Goal: Task Accomplishment & Management: Use online tool/utility

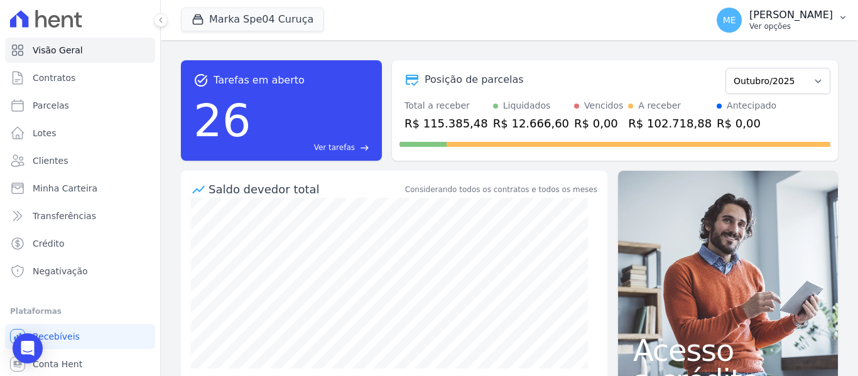
click at [842, 16] on icon "button" at bounding box center [843, 18] width 10 height 10
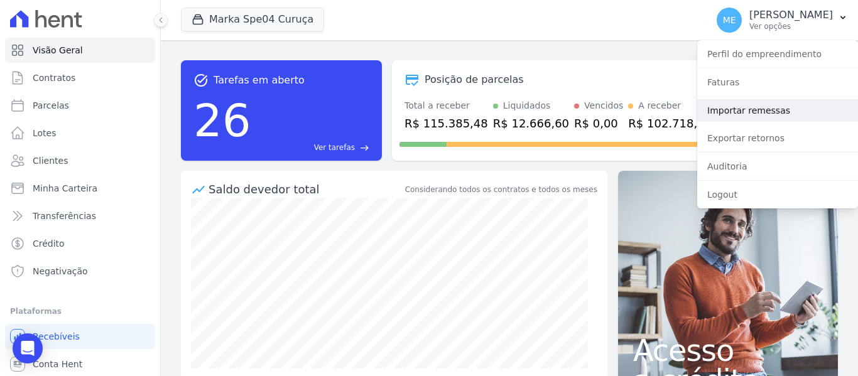
click at [764, 108] on link "Importar remessas" at bounding box center [778, 110] width 161 height 23
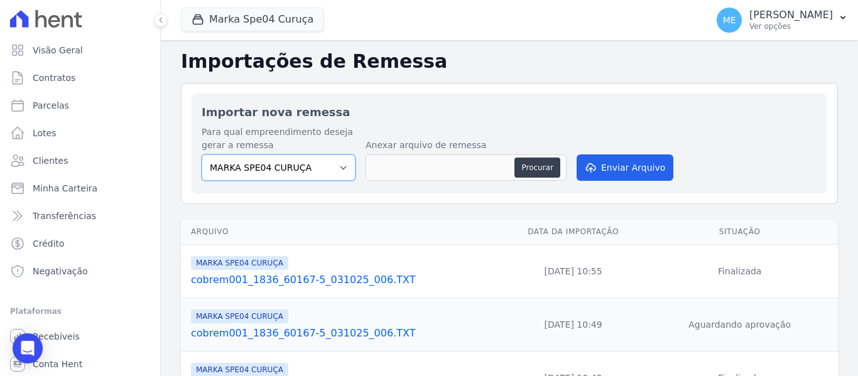
click at [343, 169] on select "MARKA SPE04 CURUÇA MARKA SPE06 EMPREENDIMENTOS E PARTICIPACOES LTDA MK SPE01 PE…" at bounding box center [279, 168] width 154 height 26
select select "4837d1bb-379b-4bbe-b85a-afeadd0a9949"
click at [202, 155] on select "MARKA SPE04 CURUÇA MARKA SPE06 EMPREENDIMENTOS E PARTICIPACOES LTDA MK SPE01 PE…" at bounding box center [279, 168] width 154 height 26
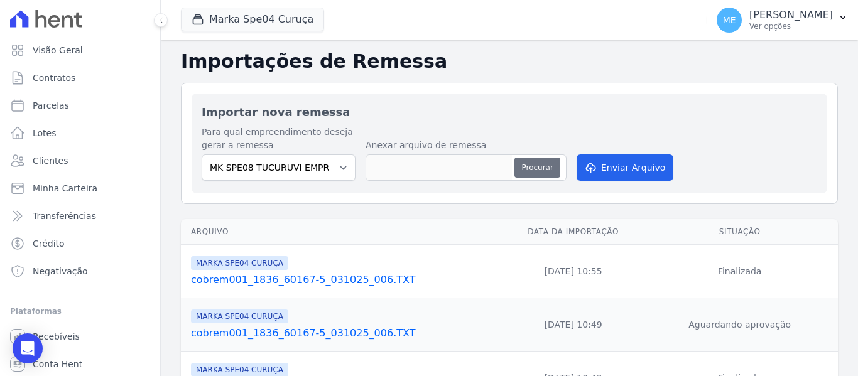
click at [531, 165] on button "Procurar" at bounding box center [537, 168] width 45 height 20
type input "cobrem001_1836_60167-5_031025_007.TXT"
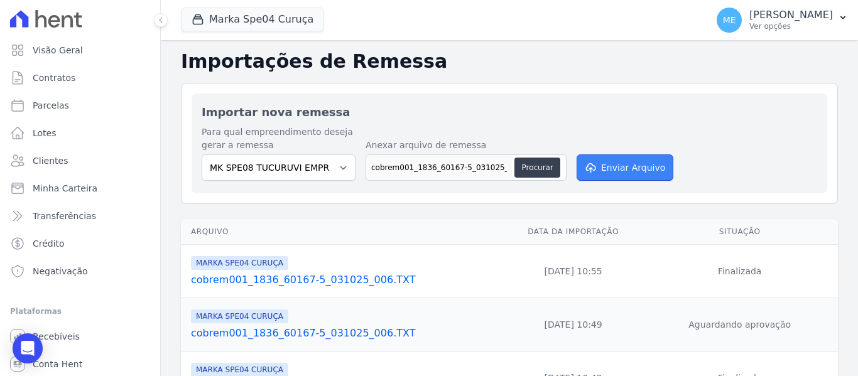
click at [632, 170] on button "Enviar Arquivo" at bounding box center [625, 168] width 97 height 26
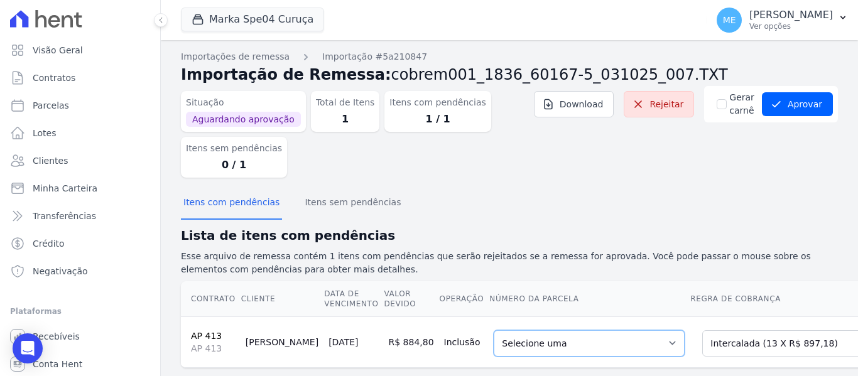
click at [606, 346] on select "Selecione uma 7 - 15/11/2025 - R$ 897,18 - Agendado 8 - 15/12/2025 - R$ 897,18 …" at bounding box center [589, 344] width 191 height 26
click at [676, 173] on div "Situação Aguardando aprovação Total de Itens 1 Itens com pendências 1 / 1 Itens…" at bounding box center [509, 137] width 657 height 102
